Goal: Task Accomplishment & Management: Use online tool/utility

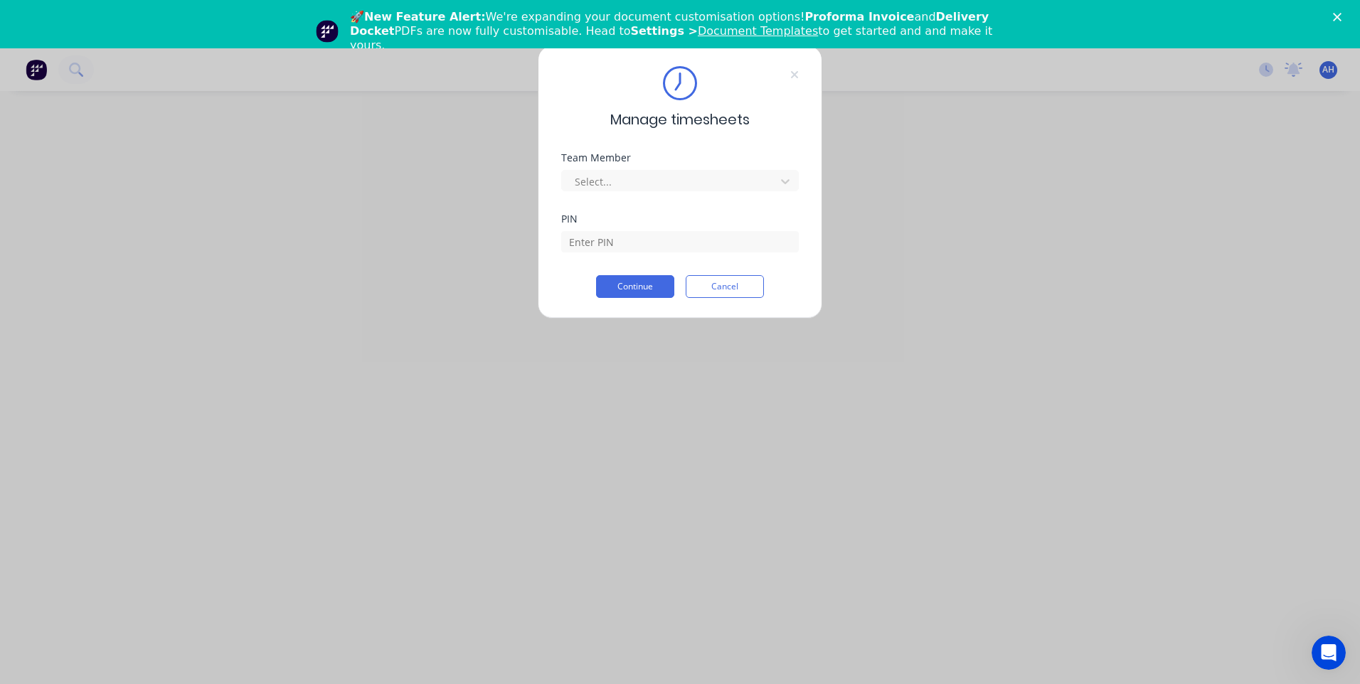
click at [934, 244] on div "Manage timesheets Team Member Select... PIN Continue Cancel" at bounding box center [680, 342] width 1360 height 684
click at [608, 184] on div at bounding box center [670, 182] width 195 height 18
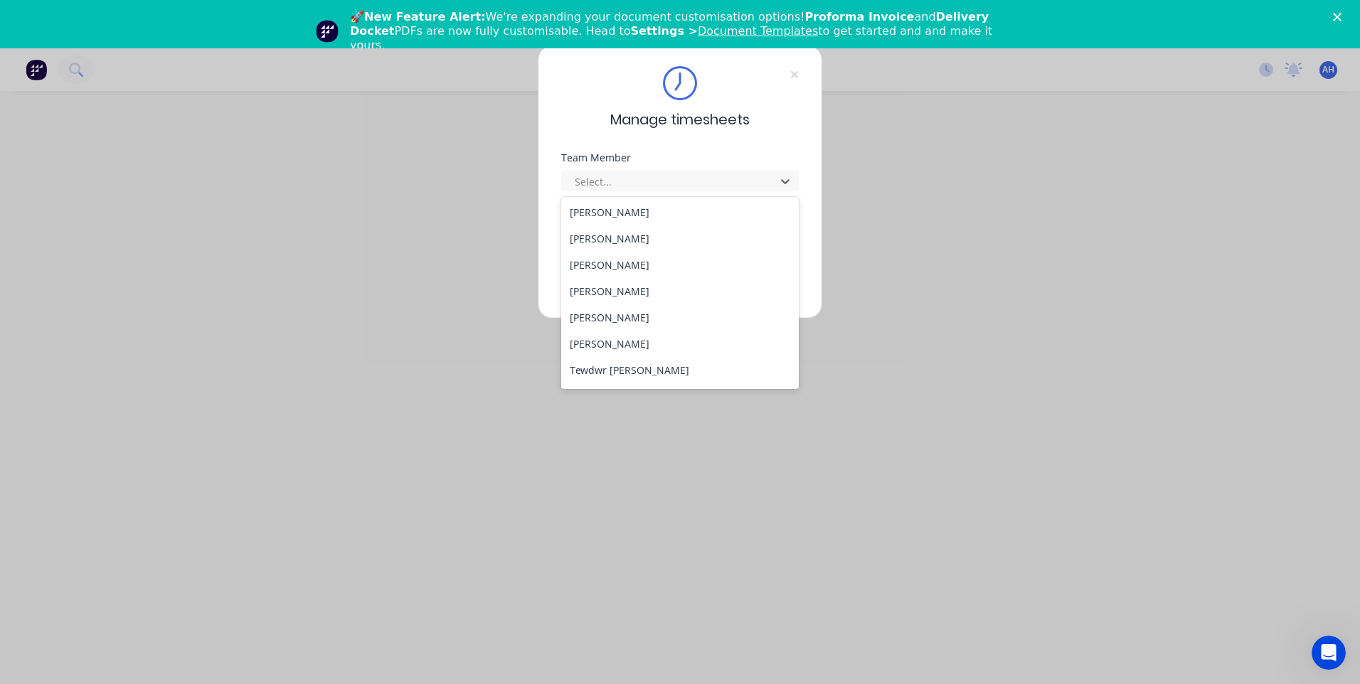
scroll to position [735, 0]
click at [638, 349] on div "Tewdwr [PERSON_NAME]" at bounding box center [680, 347] width 238 height 26
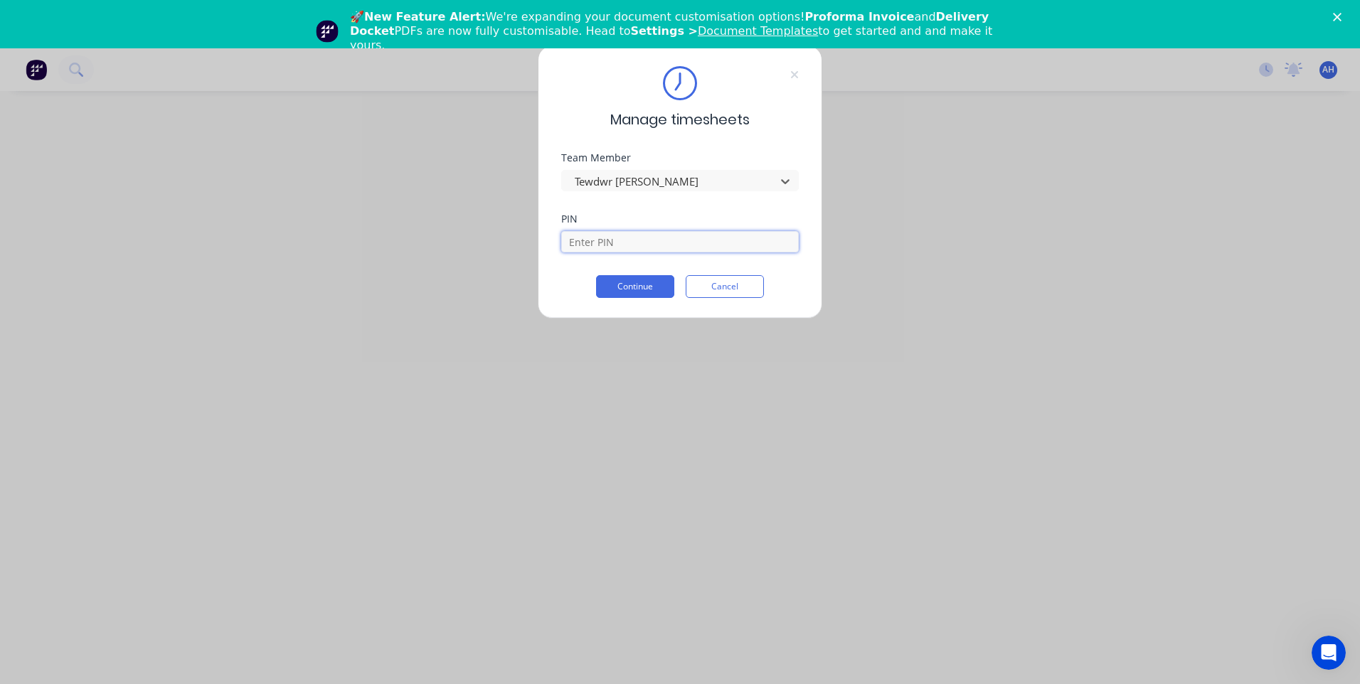
click at [610, 240] on input at bounding box center [680, 241] width 238 height 21
type input "2711"
click at [596, 275] on button "Continue" at bounding box center [635, 286] width 78 height 23
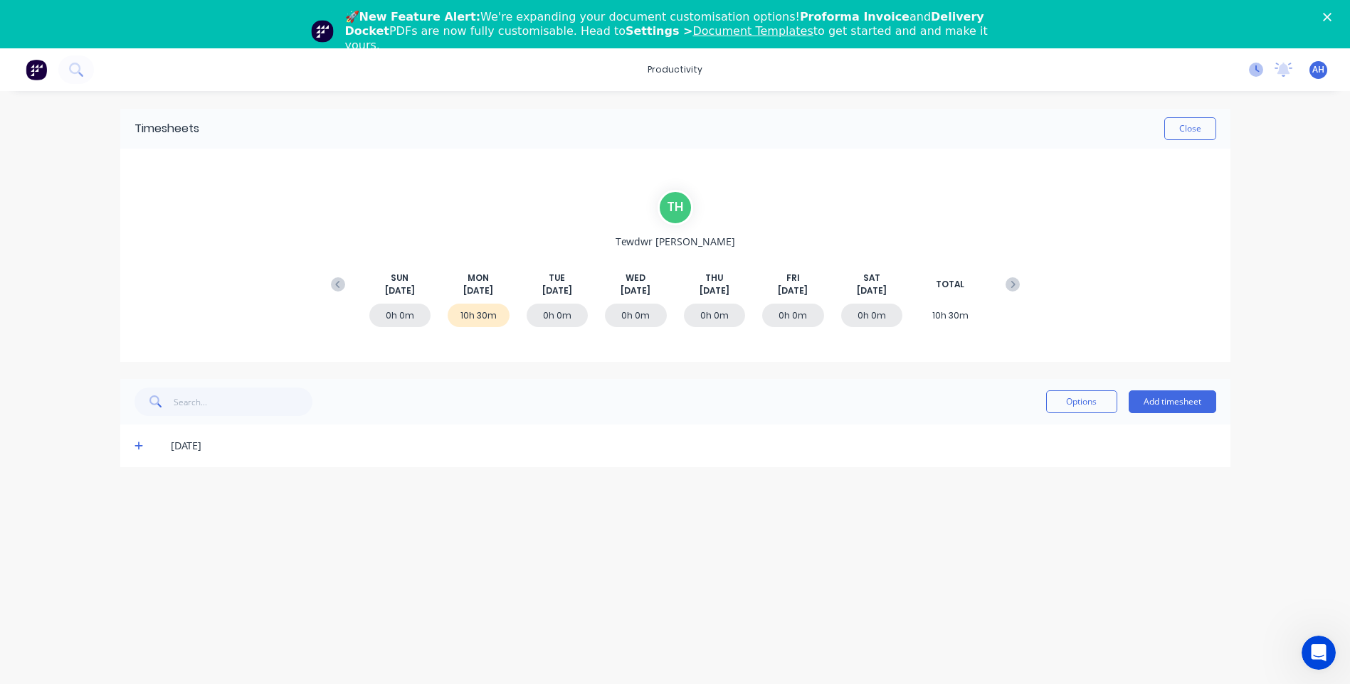
click at [1258, 73] on icon at bounding box center [1256, 70] width 14 height 14
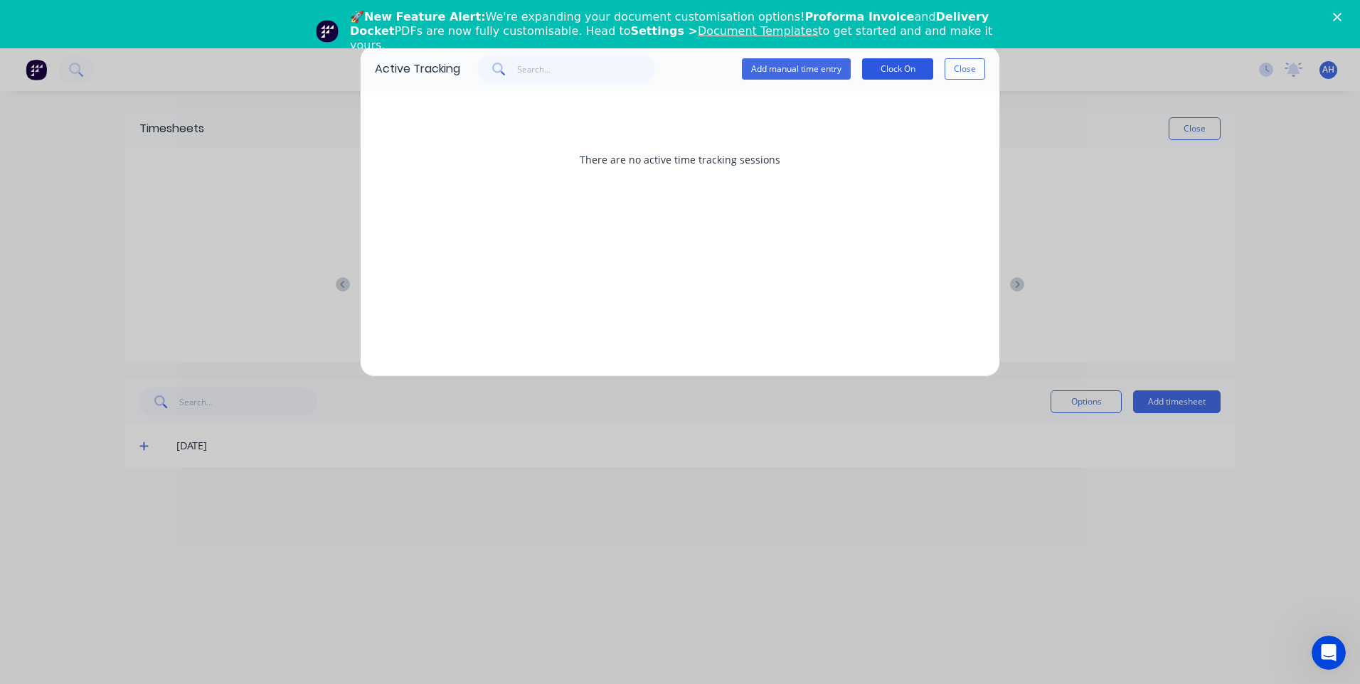
click at [887, 73] on button "Clock On" at bounding box center [897, 68] width 71 height 21
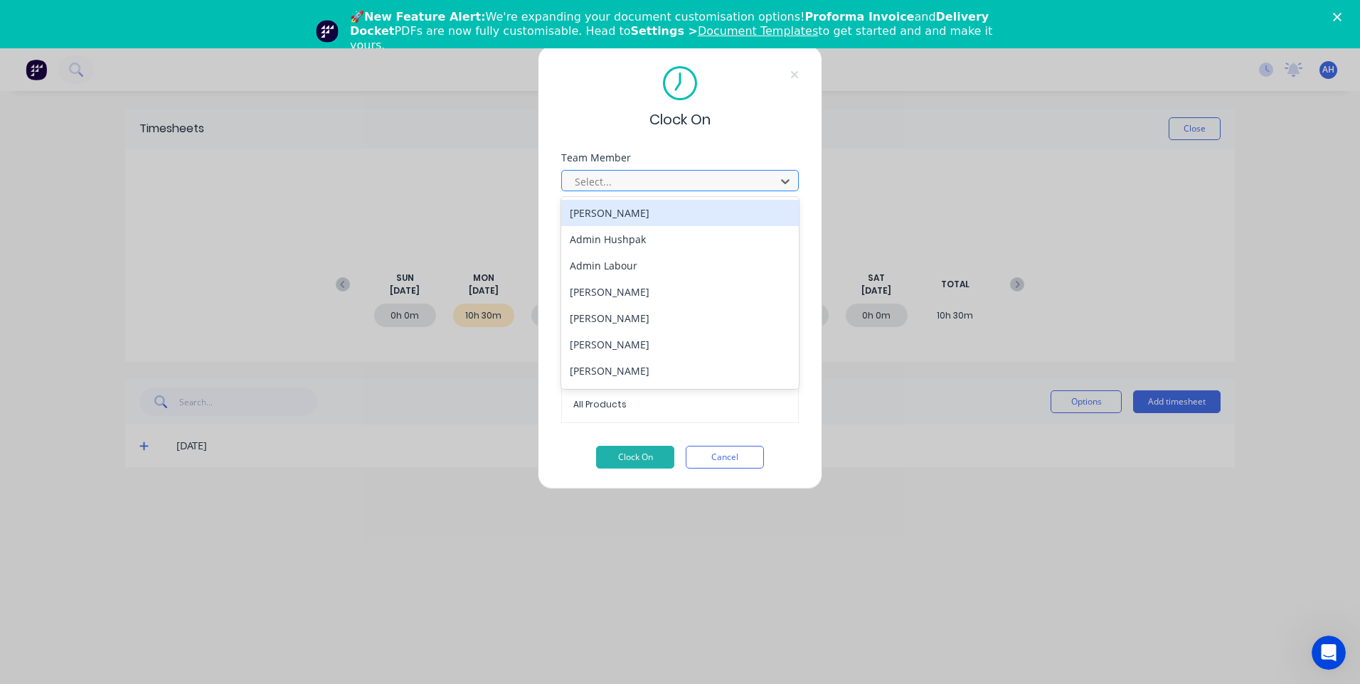
click at [582, 182] on div at bounding box center [670, 182] width 195 height 18
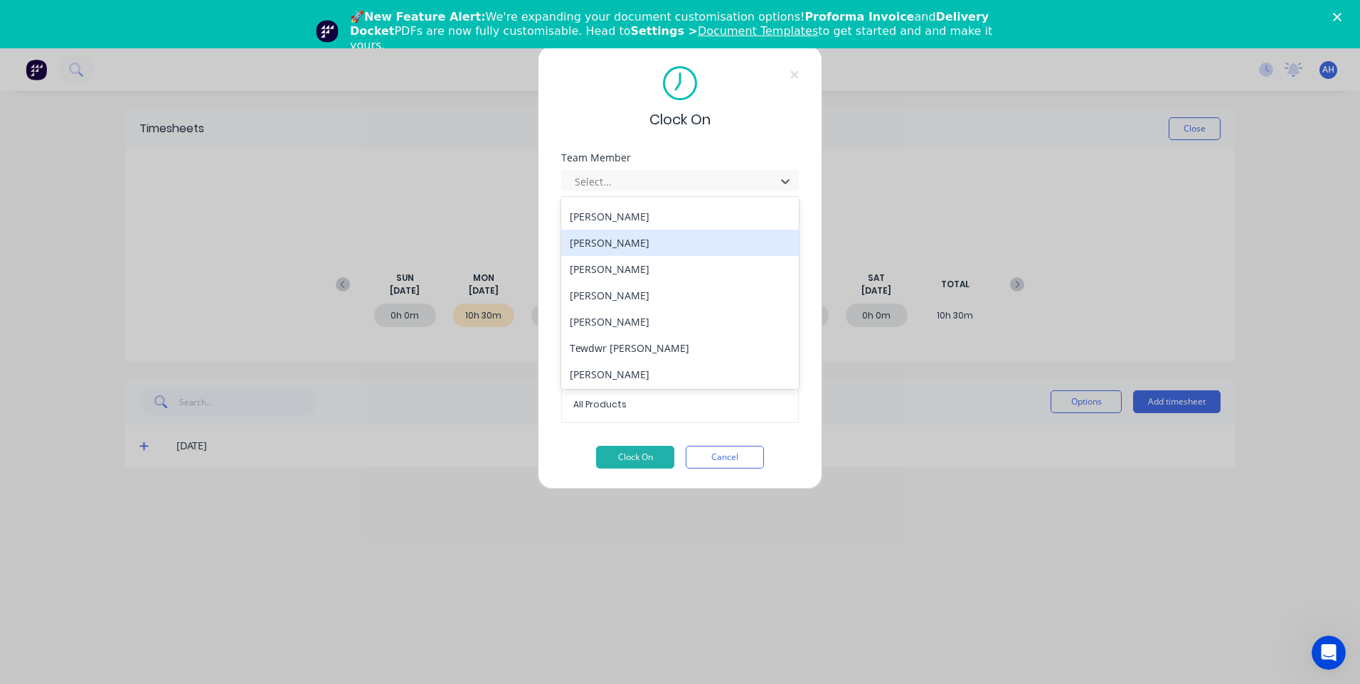
scroll to position [735, 0]
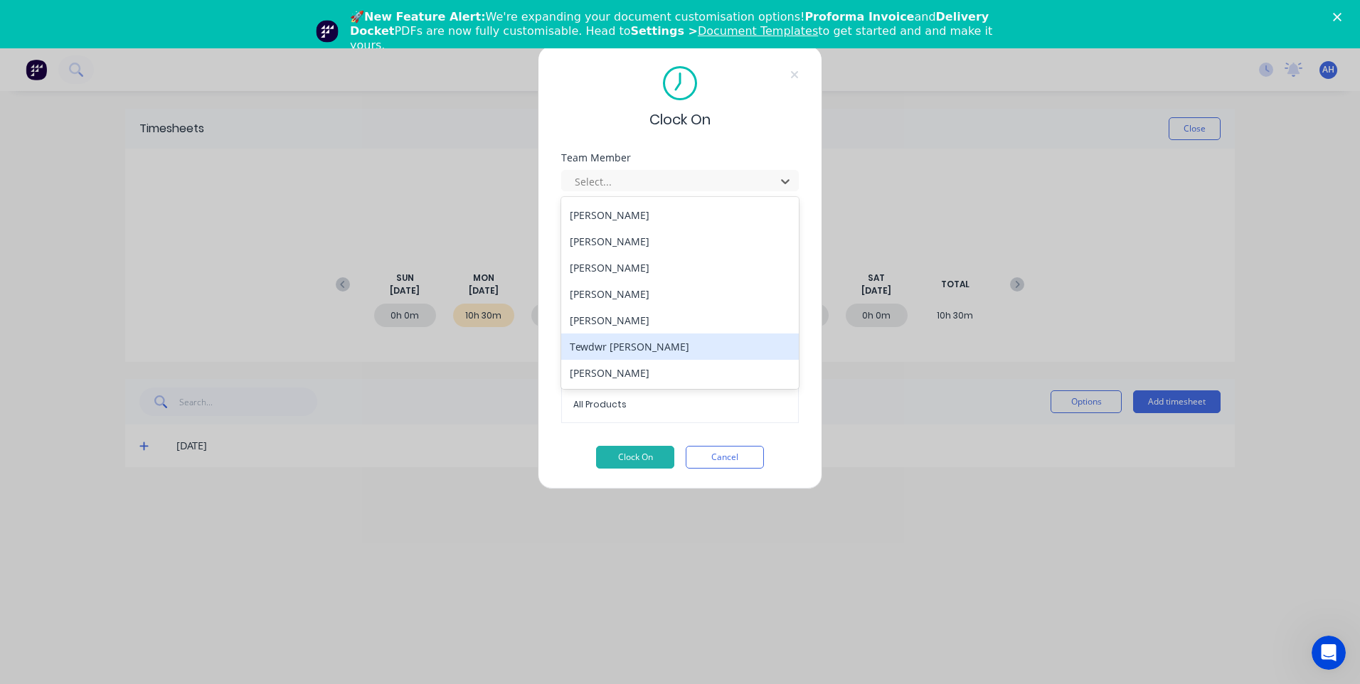
click at [600, 347] on div "Tewdwr [PERSON_NAME]" at bounding box center [680, 347] width 238 height 26
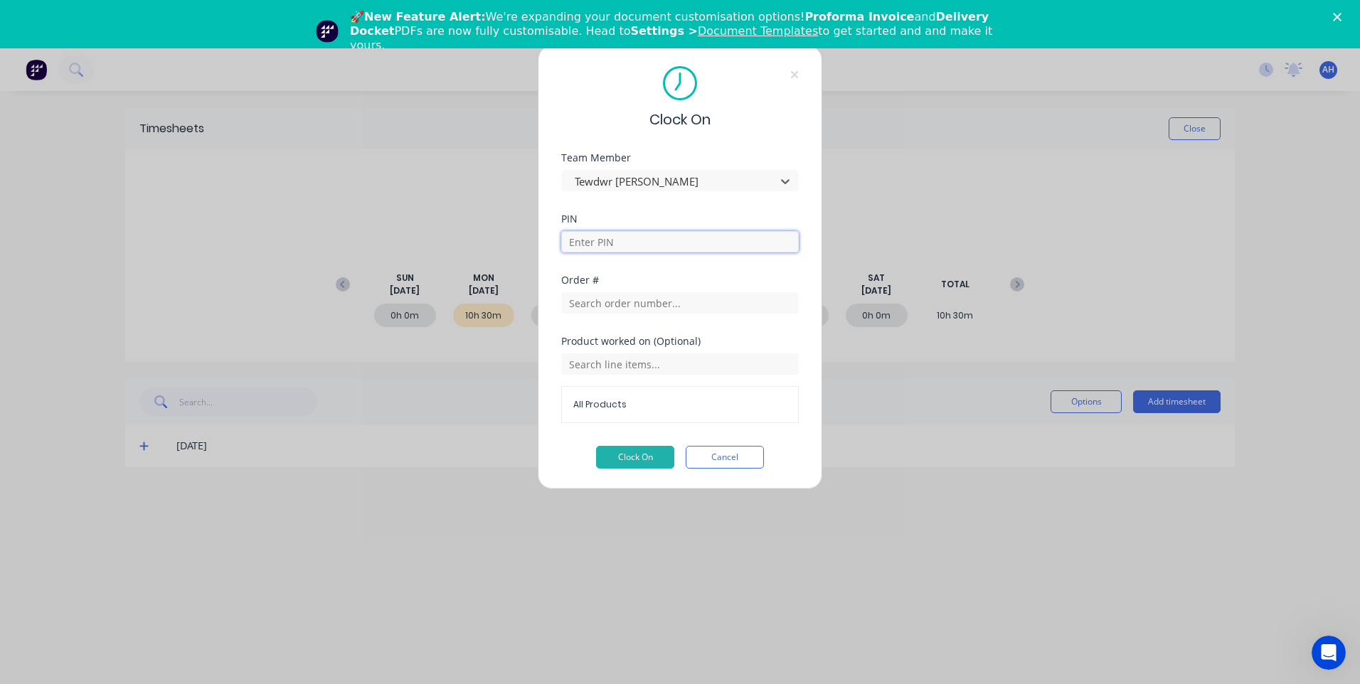
click at [624, 243] on input at bounding box center [680, 241] width 238 height 21
type input "2711"
click at [647, 458] on button "Clock On" at bounding box center [635, 457] width 78 height 23
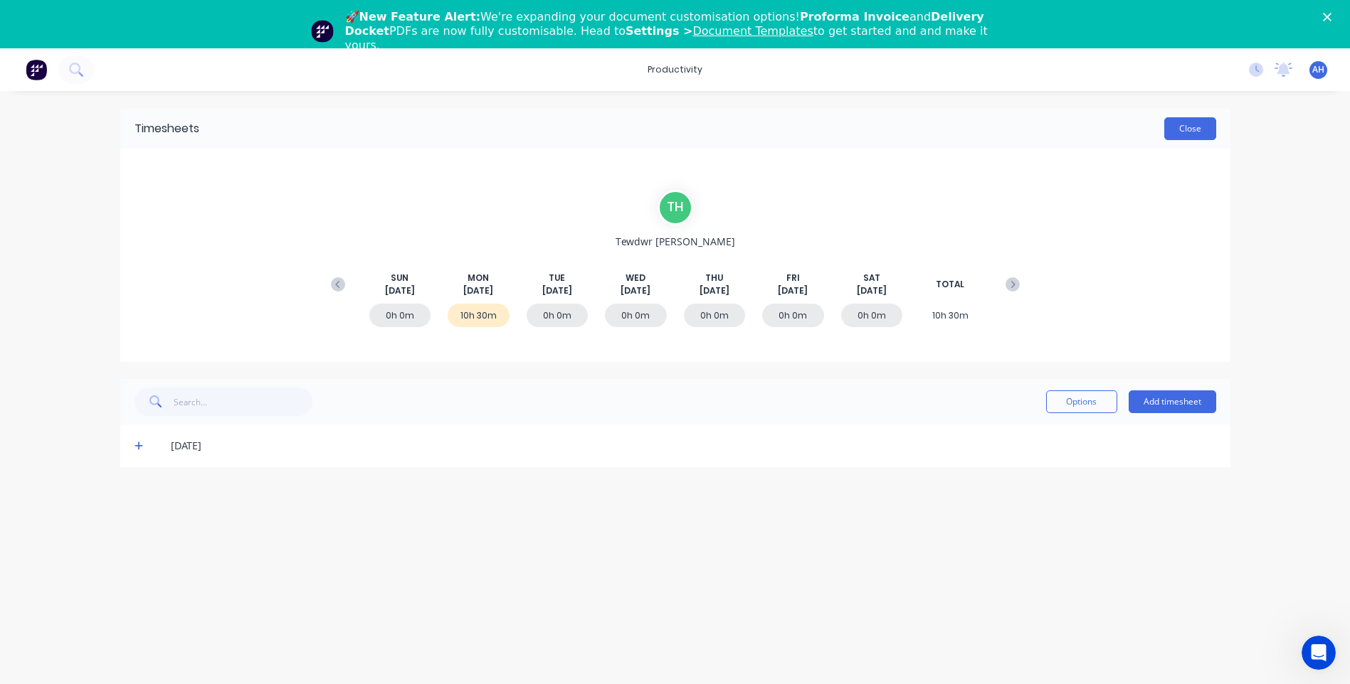
click at [1182, 137] on button "Close" at bounding box center [1190, 128] width 52 height 23
